Goal: Task Accomplishment & Management: Complete application form

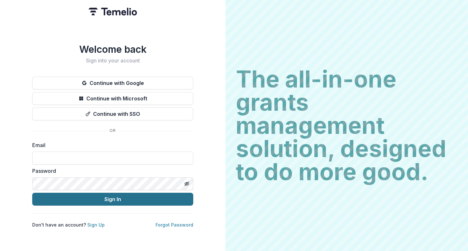
type input "**********"
click at [117, 194] on button "Sign In" at bounding box center [112, 199] width 161 height 13
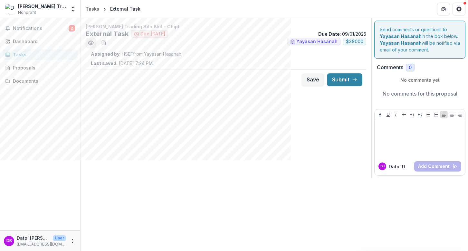
click at [92, 42] on icon "Preview 41bc5115-a1d2-45c4-9443-f50d639f81af.pdf" at bounding box center [91, 43] width 6 height 6
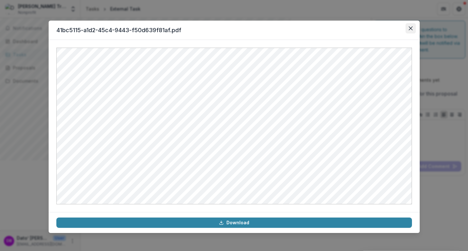
click at [410, 28] on icon "Close" at bounding box center [411, 28] width 4 height 4
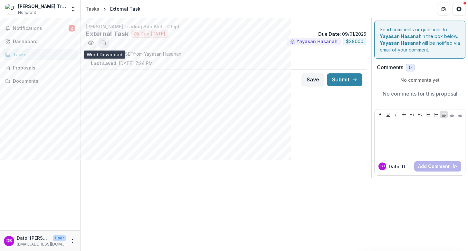
click at [106, 43] on icon "download-word-button" at bounding box center [103, 42] width 5 height 5
click at [25, 43] on div "Dashboard" at bounding box center [43, 41] width 60 height 7
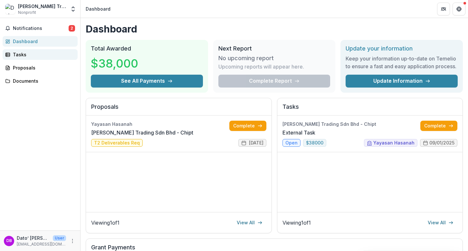
click at [58, 58] on link "Tasks" at bounding box center [40, 54] width 75 height 11
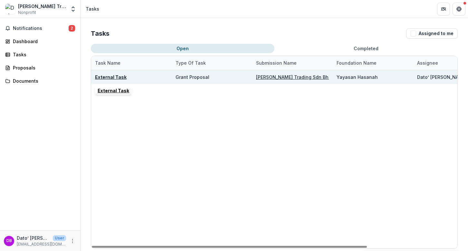
click at [108, 76] on u "External Task" at bounding box center [111, 76] width 32 height 5
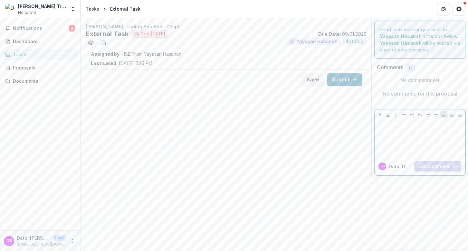
click at [401, 148] on div at bounding box center [420, 139] width 85 height 32
click at [106, 44] on icon "download-word-button" at bounding box center [103, 42] width 5 height 5
click at [347, 83] on button "Submit" at bounding box center [344, 80] width 35 height 13
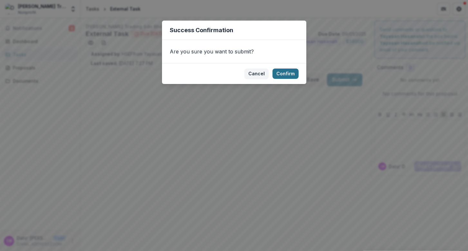
click at [283, 74] on button "Confirm" at bounding box center [286, 74] width 26 height 10
